Goal: Navigation & Orientation: Find specific page/section

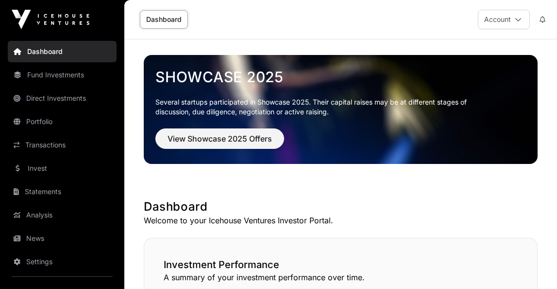
click at [51, 121] on link "Portfolio" at bounding box center [62, 121] width 109 height 21
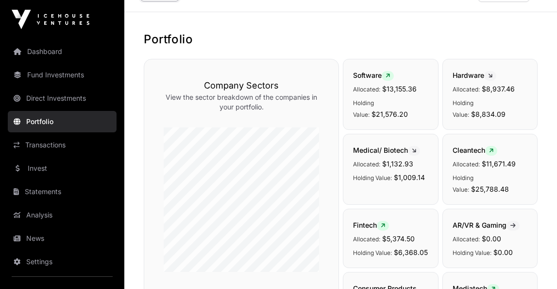
scroll to position [31, 0]
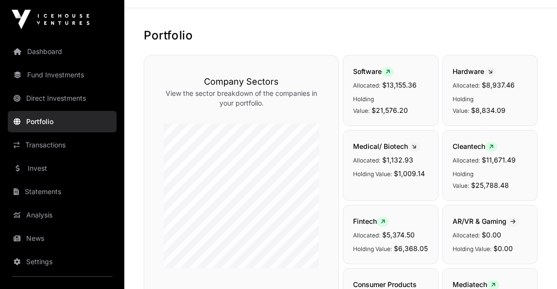
click at [55, 47] on link "Dashboard" at bounding box center [62, 51] width 109 height 21
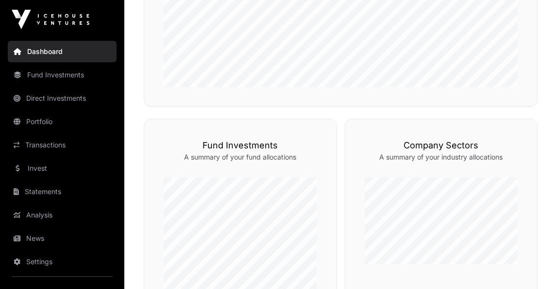
scroll to position [350, 0]
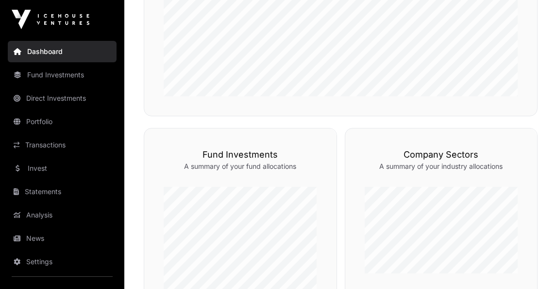
click at [43, 121] on link "Portfolio" at bounding box center [62, 121] width 109 height 21
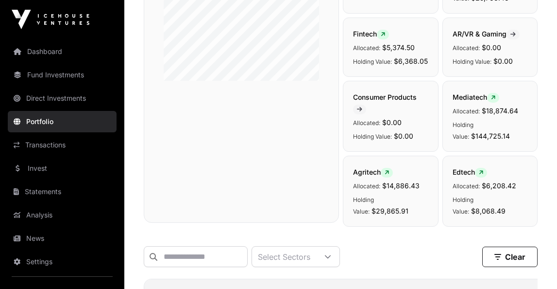
scroll to position [83, 0]
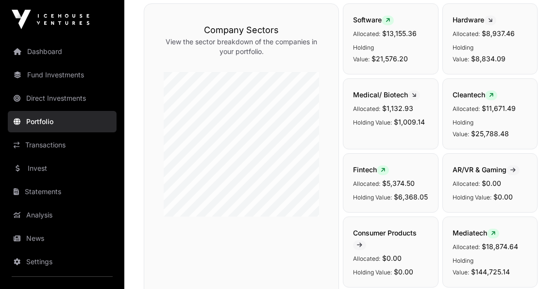
click at [45, 46] on link "Dashboard" at bounding box center [62, 51] width 109 height 21
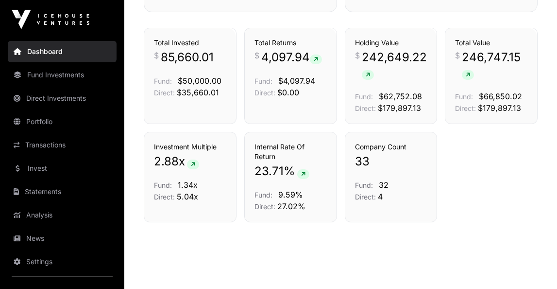
scroll to position [704, 0]
